Goal: Task Accomplishment & Management: Use online tool/utility

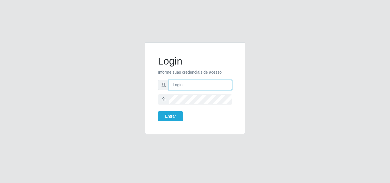
click at [185, 85] on input "text" at bounding box center [200, 85] width 63 height 10
type input "B"
type input "Biatriz@comprebem"
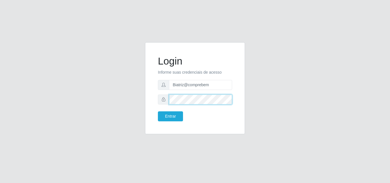
click at [158, 111] on button "Entrar" at bounding box center [170, 116] width 25 height 10
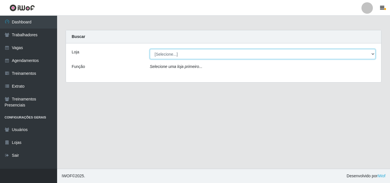
click at [168, 55] on select "[Selecione...] Supermercado Compre Bem - Itabaiana" at bounding box center [263, 54] width 226 height 10
select select "264"
click at [150, 49] on select "[Selecione...] Supermercado Compre Bem - Itabaiana" at bounding box center [263, 54] width 226 height 10
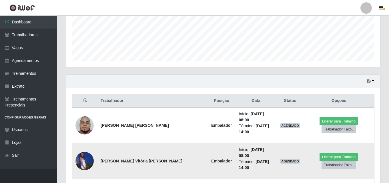
scroll to position [200, 0]
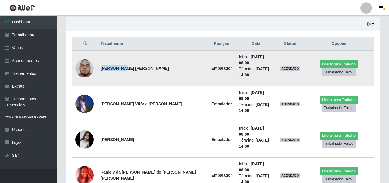
drag, startPoint x: 101, startPoint y: 65, endPoint x: 120, endPoint y: 67, distance: 18.6
click at [120, 67] on strong "[PERSON_NAME] [PERSON_NAME]" at bounding box center [135, 68] width 68 height 5
copy strong "[PERSON_NAME]"
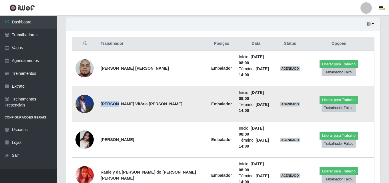
drag, startPoint x: 101, startPoint y: 94, endPoint x: 115, endPoint y: 95, distance: 14.3
click at [115, 102] on strong "[PERSON_NAME] Vitória [PERSON_NAME]" at bounding box center [142, 104] width 82 height 5
copy strong "[PERSON_NAME]"
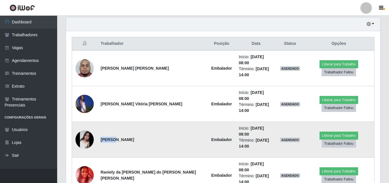
drag, startPoint x: 101, startPoint y: 124, endPoint x: 110, endPoint y: 125, distance: 8.9
click at [110, 137] on strong "[PERSON_NAME]" at bounding box center [117, 139] width 33 height 5
copy strong "Talita"
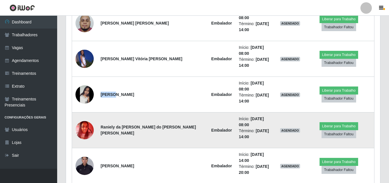
scroll to position [257, 0]
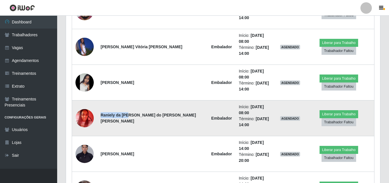
drag, startPoint x: 101, startPoint y: 95, endPoint x: 127, endPoint y: 96, distance: 25.4
click at [127, 113] on strong "Raniely da [PERSON_NAME] do [PERSON_NAME] [PERSON_NAME]" at bounding box center [148, 118] width 95 height 11
copy strong "Raniely da Luz"
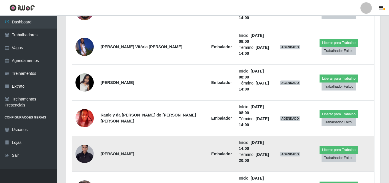
click at [106, 152] on strong "[PERSON_NAME]" at bounding box center [117, 154] width 33 height 5
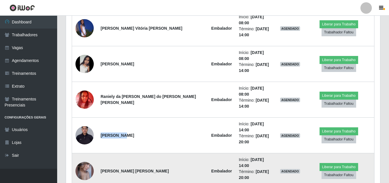
scroll to position [286, 0]
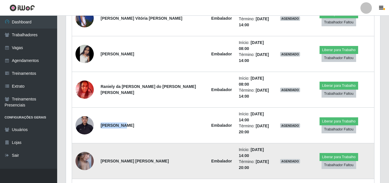
copy strong "Claudiana"
drag, startPoint x: 99, startPoint y: 128, endPoint x: 125, endPoint y: 128, distance: 25.1
click at [125, 143] on td "[PERSON_NAME] [PERSON_NAME]" at bounding box center [152, 161] width 111 height 36
copy strong "[PERSON_NAME] [PERSON_NAME]"
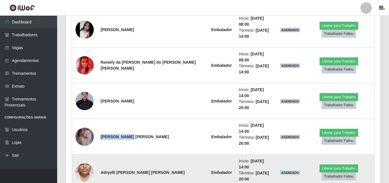
scroll to position [332, 0]
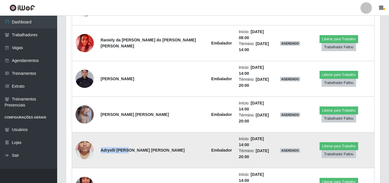
drag, startPoint x: 100, startPoint y: 110, endPoint x: 125, endPoint y: 113, distance: 25.4
click at [125, 133] on td "Adryelli [PERSON_NAME] [PERSON_NAME]" at bounding box center [152, 151] width 111 height 36
copy strong "Adryelli Lívia"
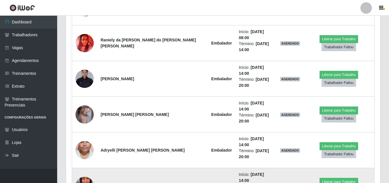
click at [111, 183] on strong "[PERSON_NAME]" at bounding box center [117, 186] width 33 height 5
copy strong "Nilmara"
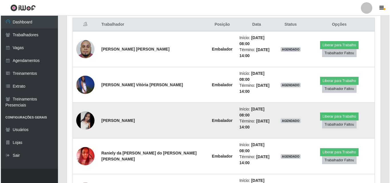
scroll to position [218, 0]
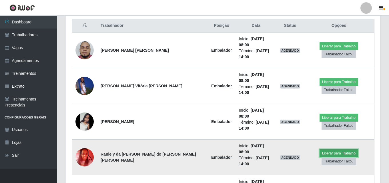
click at [325, 149] on button "Liberar para Trabalho" at bounding box center [338, 153] width 39 height 8
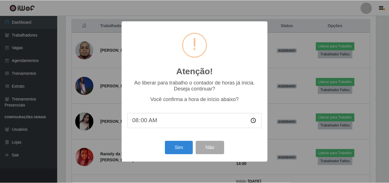
scroll to position [119, 311]
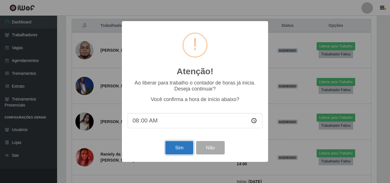
click at [181, 152] on button "Sim" at bounding box center [179, 147] width 28 height 13
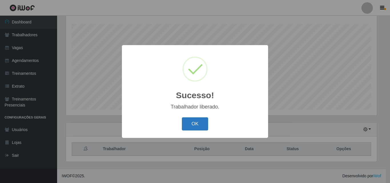
click at [203, 119] on button "OK" at bounding box center [195, 123] width 27 height 13
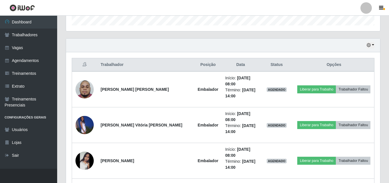
scroll to position [209, 0]
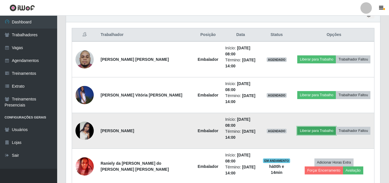
click at [306, 135] on button "Liberar para Trabalho" at bounding box center [316, 131] width 39 height 8
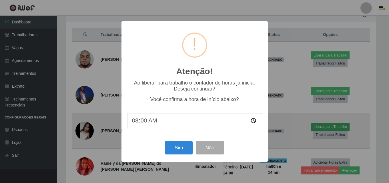
scroll to position [119, 311]
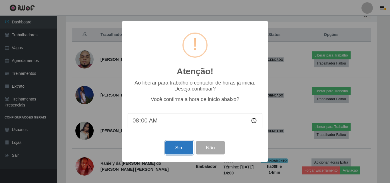
click at [169, 152] on button "Sim" at bounding box center [179, 147] width 28 height 13
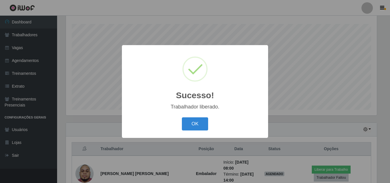
click at [182, 117] on button "OK" at bounding box center [195, 123] width 27 height 13
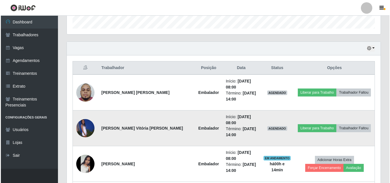
scroll to position [180, 0]
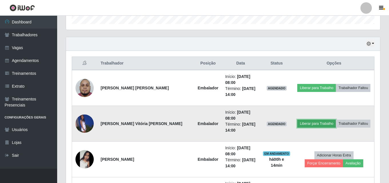
click at [309, 125] on button "Liberar para Trabalho" at bounding box center [316, 124] width 39 height 8
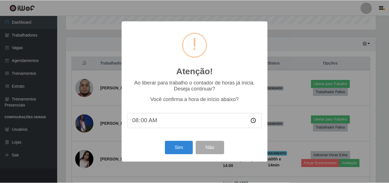
scroll to position [119, 311]
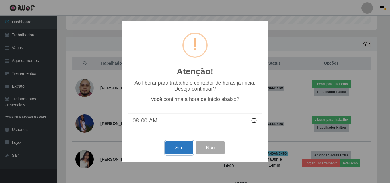
click at [175, 151] on button "Sim" at bounding box center [179, 147] width 28 height 13
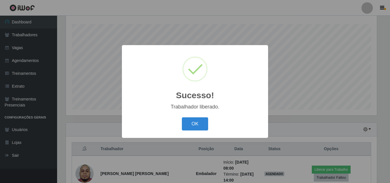
click at [182, 117] on button "OK" at bounding box center [195, 123] width 27 height 13
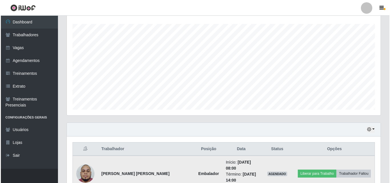
scroll to position [119, 314]
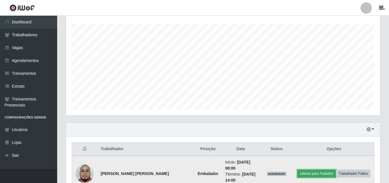
click at [311, 174] on button "Liberar para Trabalho" at bounding box center [316, 174] width 39 height 8
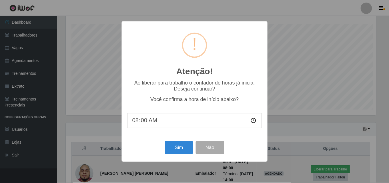
scroll to position [0, 0]
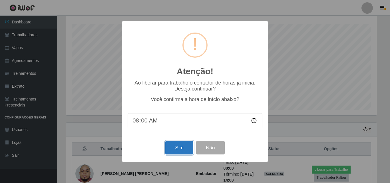
click at [186, 147] on button "Sim" at bounding box center [179, 147] width 28 height 13
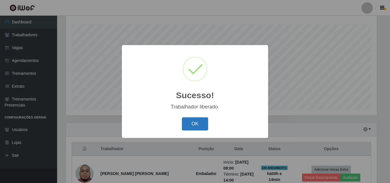
click at [195, 126] on button "OK" at bounding box center [195, 123] width 27 height 13
